Goal: Find specific page/section: Find specific page/section

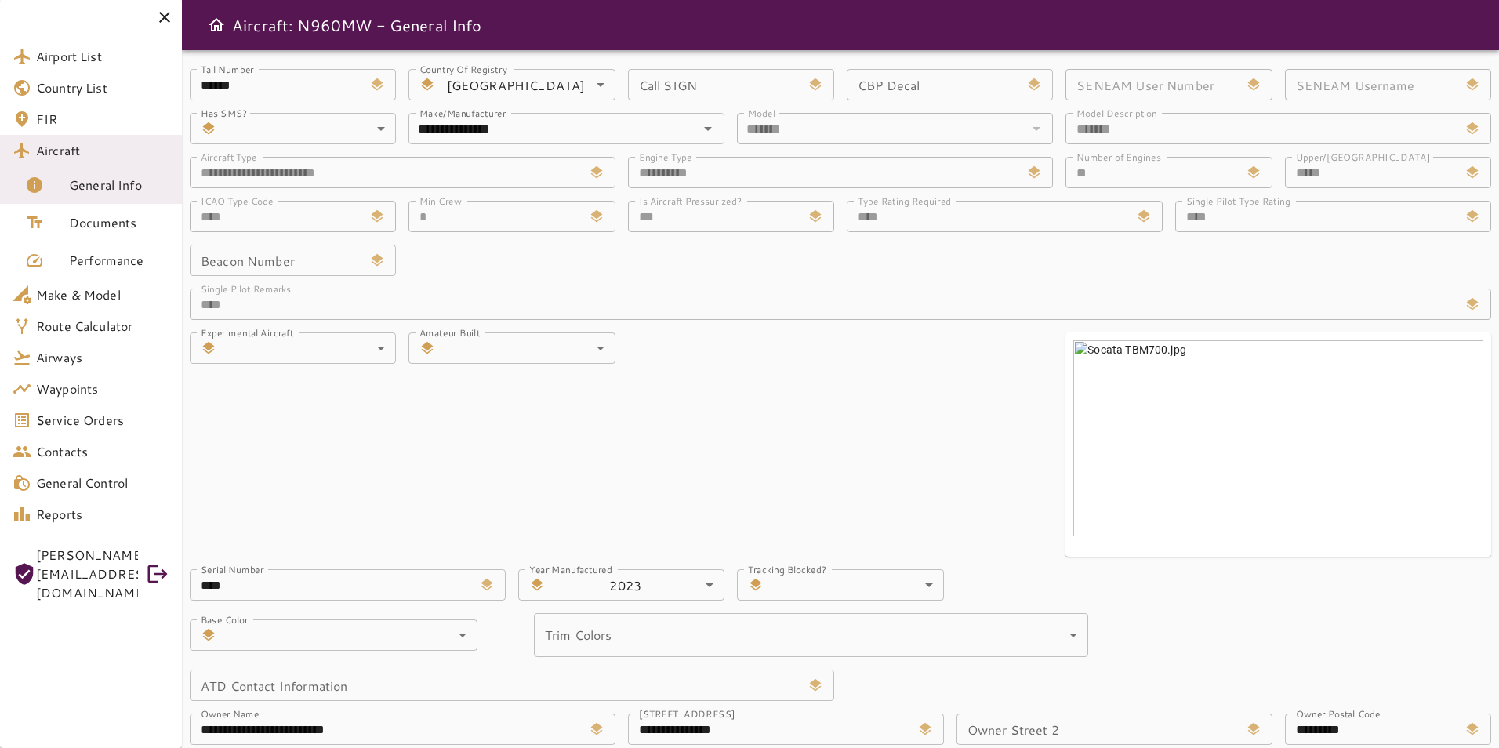
click at [81, 57] on span "Airport List" at bounding box center [102, 56] width 133 height 19
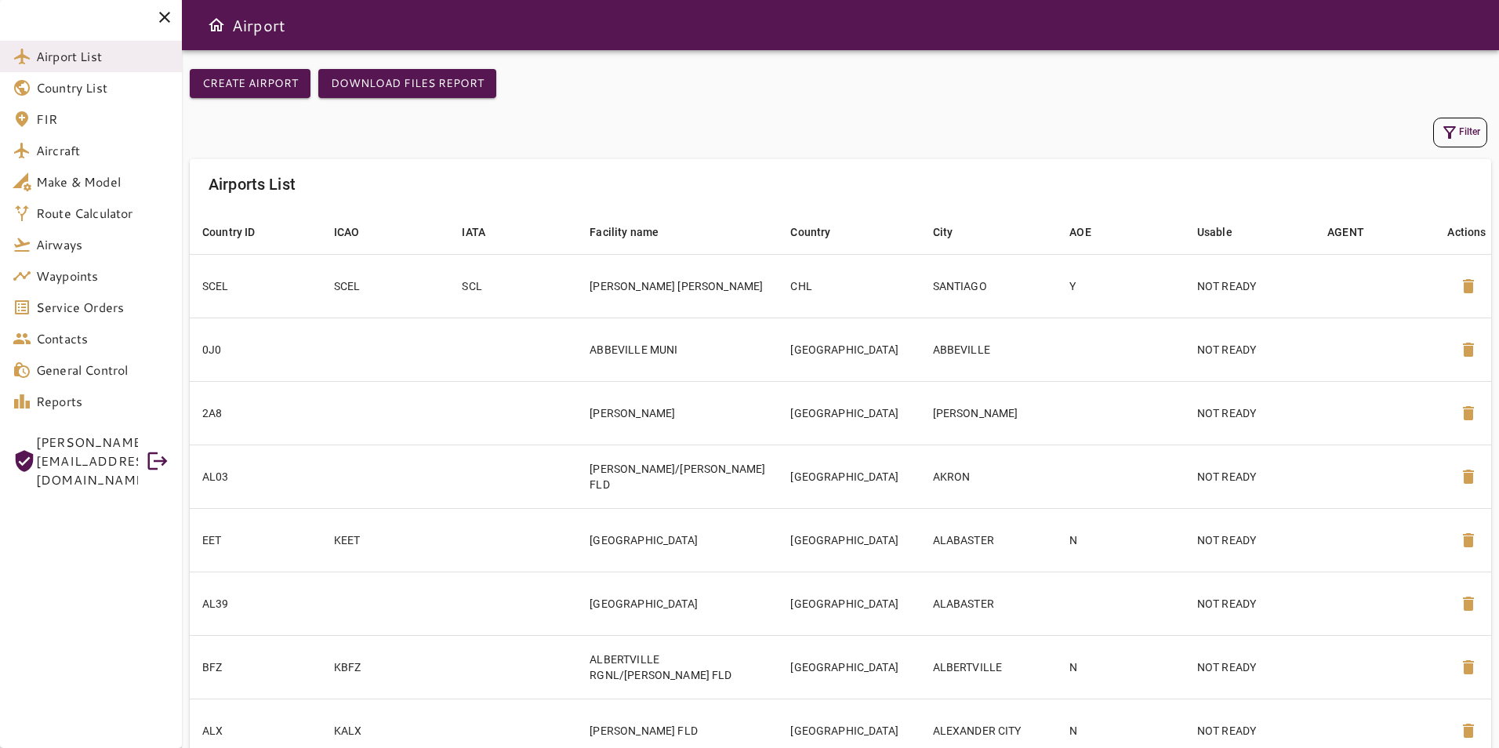
click at [1452, 134] on icon "button" at bounding box center [1450, 132] width 19 height 19
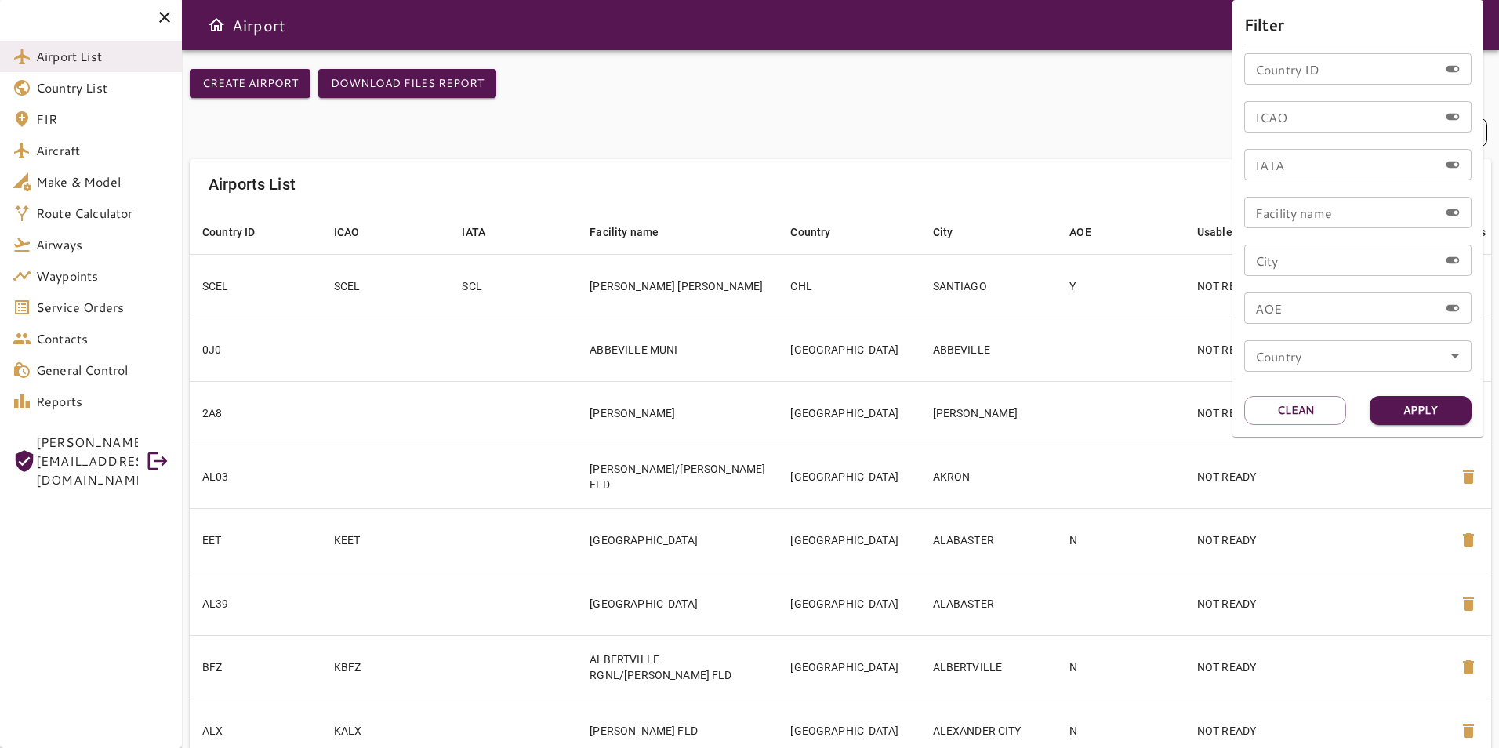
click at [1300, 126] on input "ICAO" at bounding box center [1342, 116] width 194 height 31
type input "****"
click at [1399, 414] on button "Apply" at bounding box center [1421, 410] width 102 height 29
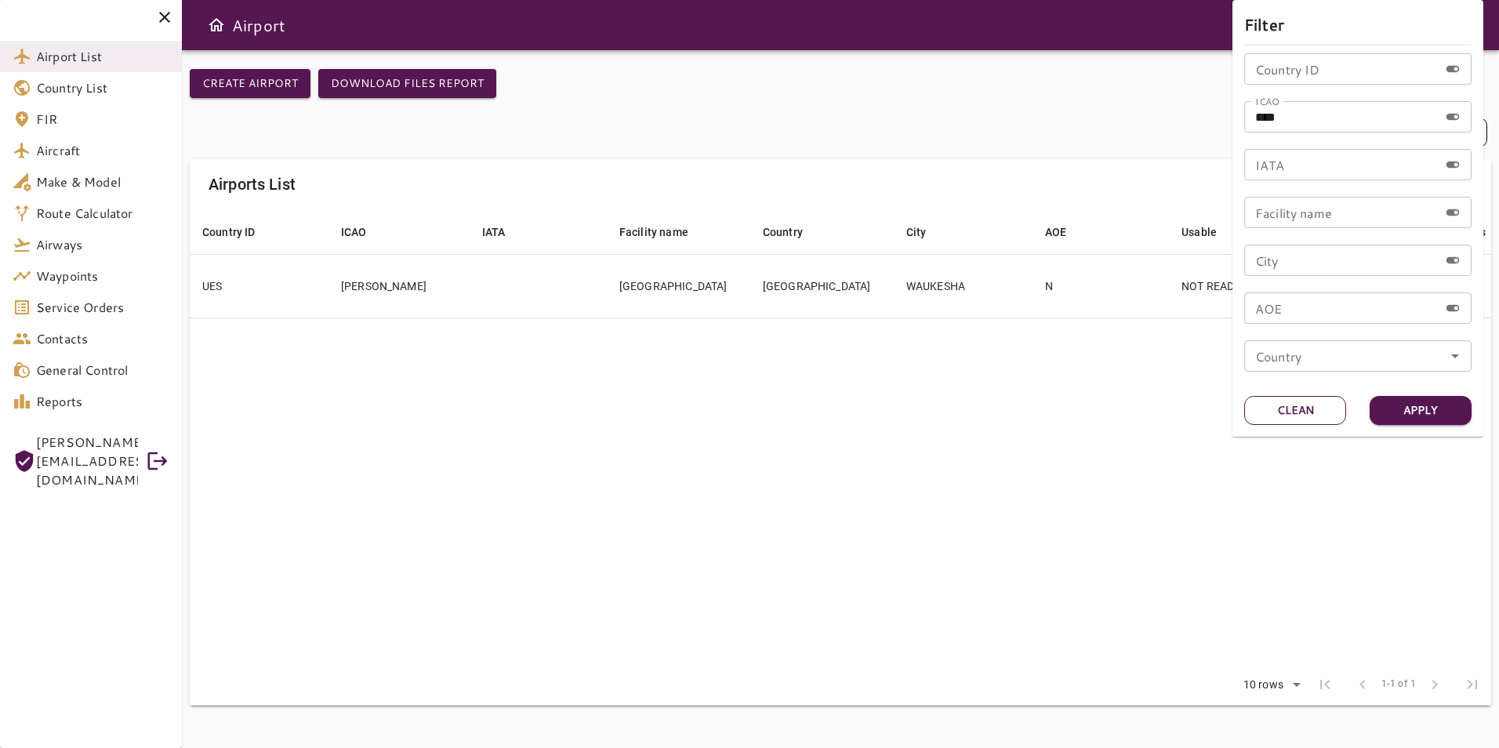
click at [1323, 408] on button "Clean" at bounding box center [1296, 410] width 102 height 29
